Goal: Navigation & Orientation: Understand site structure

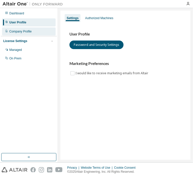
click at [28, 31] on div "Company Profile" at bounding box center [20, 31] width 22 height 4
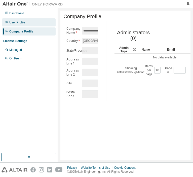
click at [24, 22] on div "User Profile" at bounding box center [17, 22] width 16 height 4
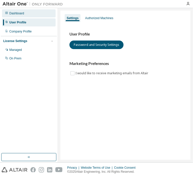
click at [21, 14] on div "Dashboard" at bounding box center [16, 13] width 15 height 4
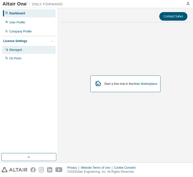
click at [23, 48] on div "Managed" at bounding box center [29, 50] width 54 height 8
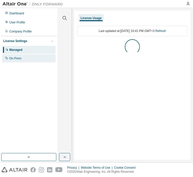
click at [22, 61] on div "On Prem" at bounding box center [29, 58] width 54 height 8
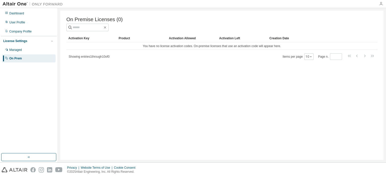
click at [382, 4] on icon "button" at bounding box center [381, 4] width 4 height 4
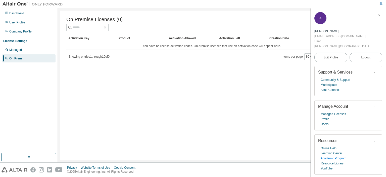
click at [334, 156] on link "Academic Program" at bounding box center [334, 158] width 26 height 5
click at [328, 82] on link "Marketplace" at bounding box center [329, 84] width 16 height 5
